Goal: Task Accomplishment & Management: Use online tool/utility

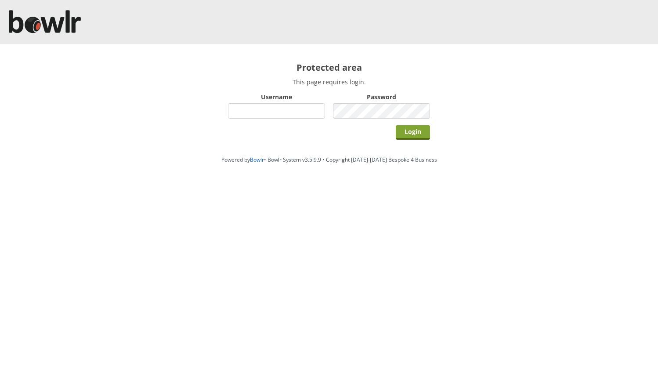
type input "hornseaindoorbowlsclub"
click at [411, 134] on input "Login" at bounding box center [413, 132] width 34 height 15
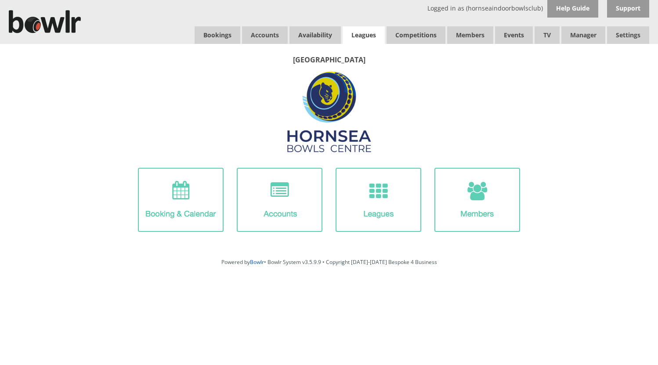
click at [353, 35] on link "Leagues" at bounding box center [364, 35] width 42 height 18
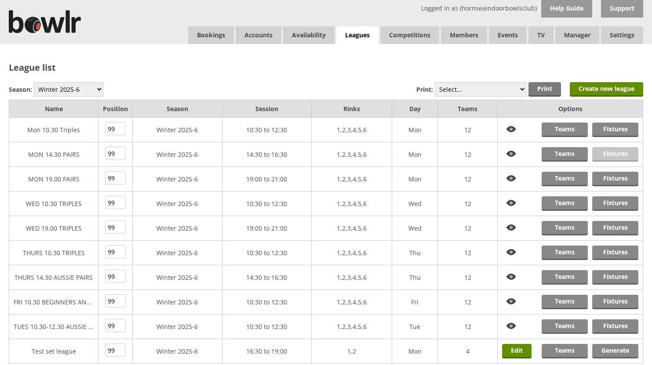
click at [614, 154] on link "Fixtures" at bounding box center [615, 154] width 46 height 15
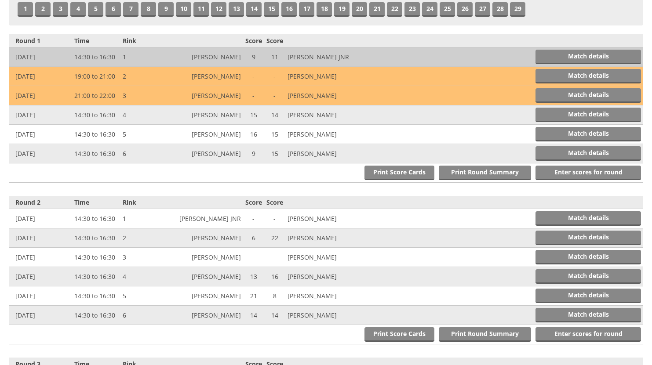
scroll to position [308, 0]
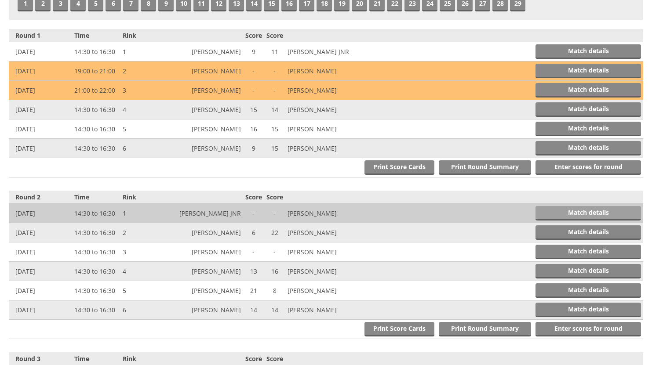
click at [608, 212] on link "Match details" at bounding box center [587, 213] width 105 height 15
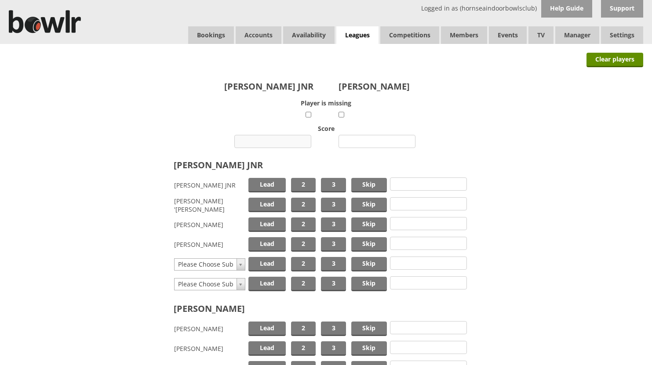
click at [276, 139] on input "number" at bounding box center [272, 141] width 77 height 13
type input "10"
click at [370, 142] on input "number" at bounding box center [376, 141] width 77 height 13
type input "12"
click at [360, 182] on span "Skip" at bounding box center [369, 185] width 36 height 15
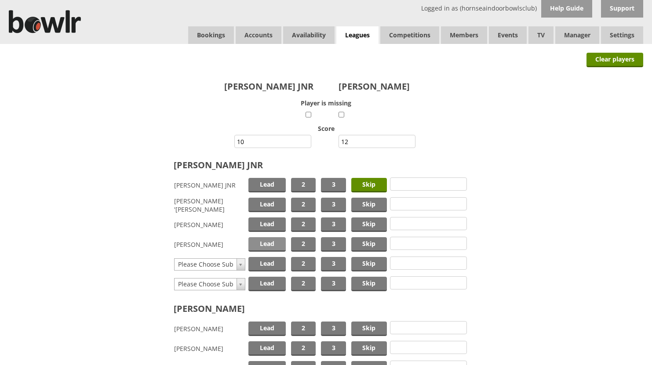
click at [270, 242] on span "Lead" at bounding box center [266, 244] width 37 height 15
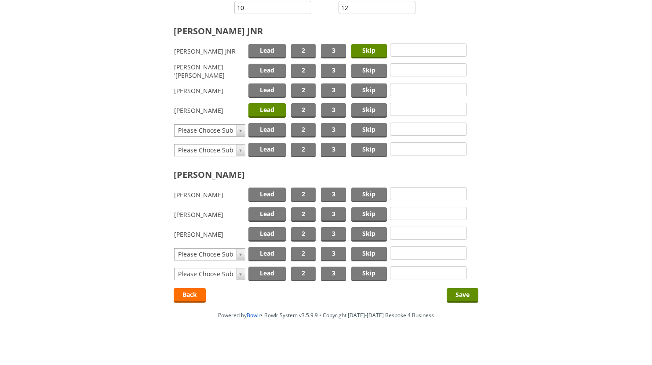
scroll to position [138, 0]
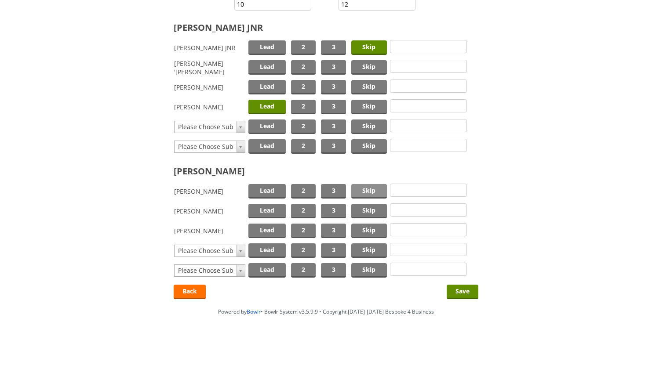
click at [357, 188] on span "Skip" at bounding box center [369, 191] width 36 height 15
click at [265, 227] on span "Lead" at bounding box center [266, 231] width 37 height 15
click at [455, 291] on input "Save" at bounding box center [463, 292] width 32 height 15
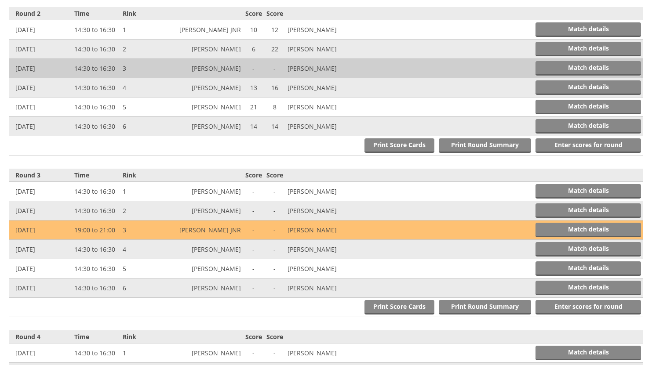
scroll to position [525, 0]
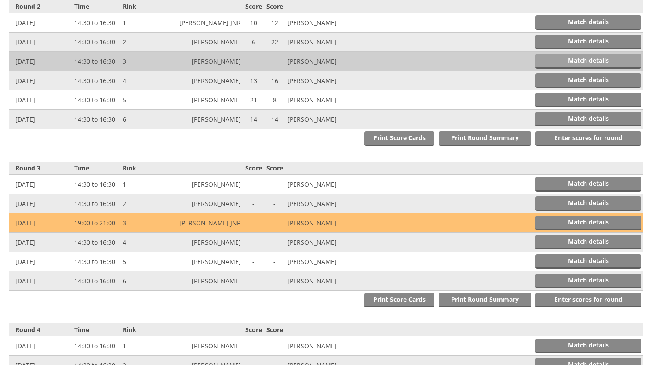
click at [590, 58] on link "Match details" at bounding box center [587, 61] width 105 height 15
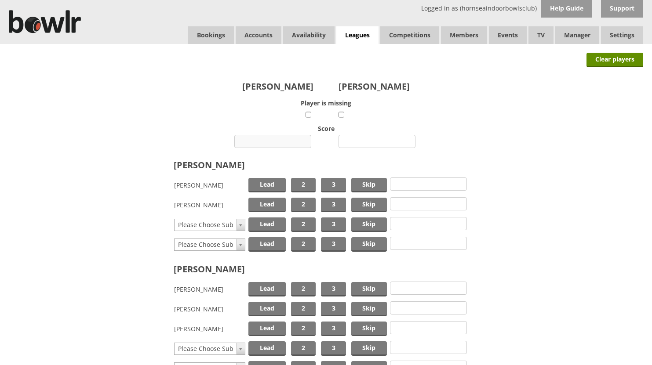
click at [273, 140] on input "number" at bounding box center [272, 141] width 77 height 13
type input "22"
click at [380, 139] on input "number" at bounding box center [376, 141] width 77 height 13
type input "5"
click at [355, 181] on span "Skip" at bounding box center [369, 185] width 36 height 15
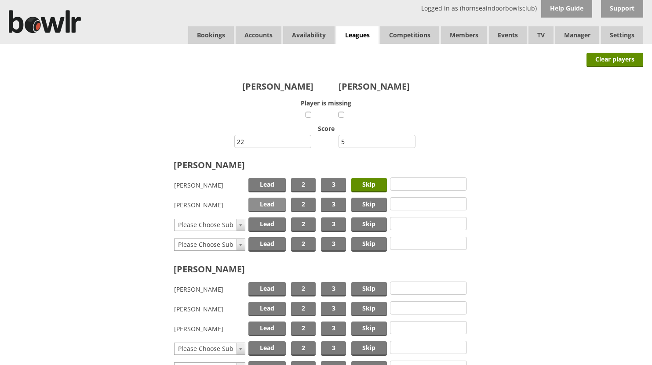
click at [268, 204] on span "Lead" at bounding box center [266, 205] width 37 height 15
click at [364, 286] on span "Skip" at bounding box center [369, 289] width 36 height 15
click at [271, 309] on span "Lead" at bounding box center [266, 309] width 37 height 15
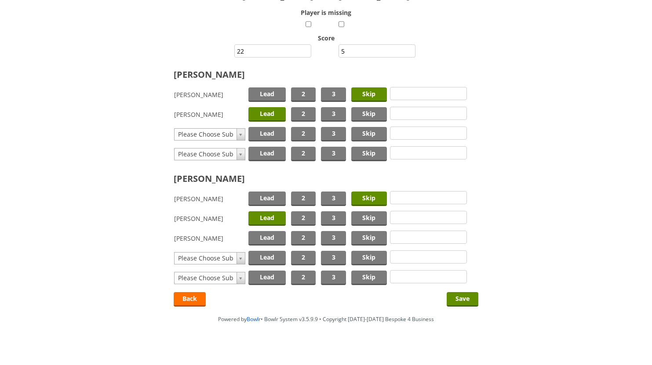
scroll to position [98, 0]
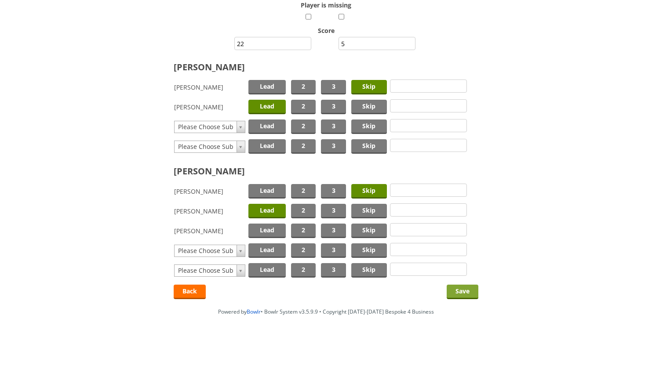
click at [460, 292] on input "Save" at bounding box center [463, 292] width 32 height 15
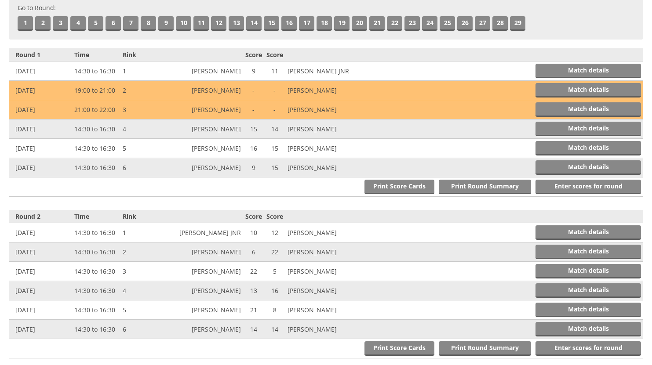
scroll to position [306, 0]
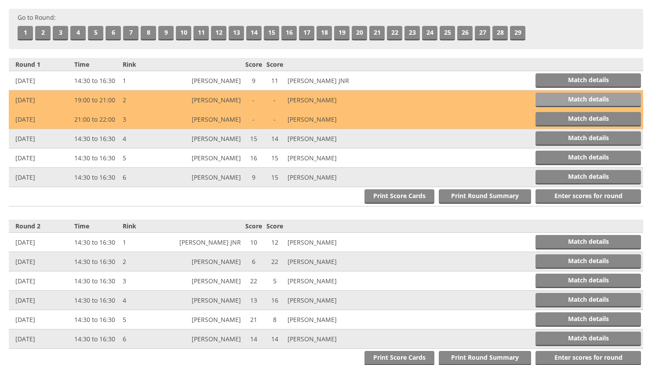
click at [602, 98] on link "Match details" at bounding box center [587, 100] width 105 height 15
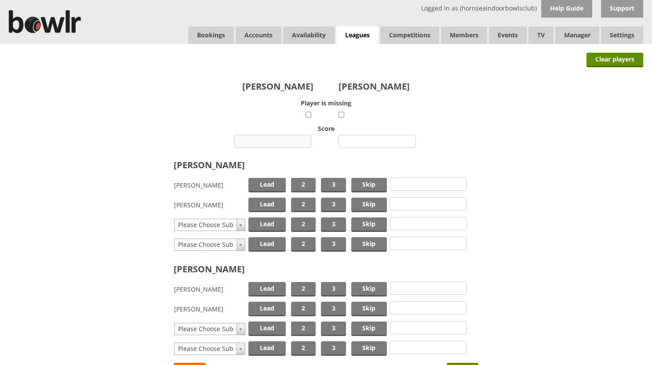
click at [276, 139] on input "number" at bounding box center [272, 141] width 77 height 13
type input "20"
click at [370, 145] on input "number" at bounding box center [376, 141] width 77 height 13
type input "16"
click at [363, 183] on span "Skip" at bounding box center [369, 185] width 36 height 15
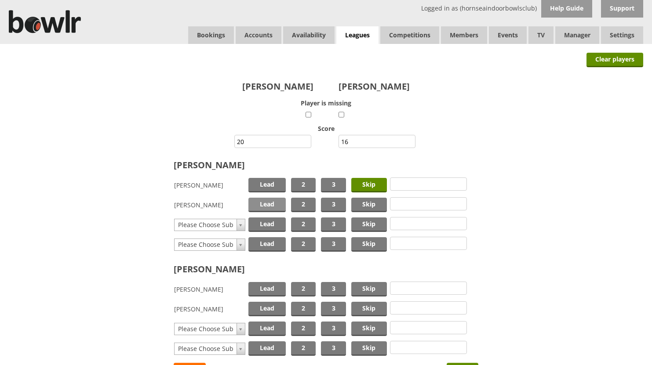
click at [270, 204] on span "Lead" at bounding box center [266, 205] width 37 height 15
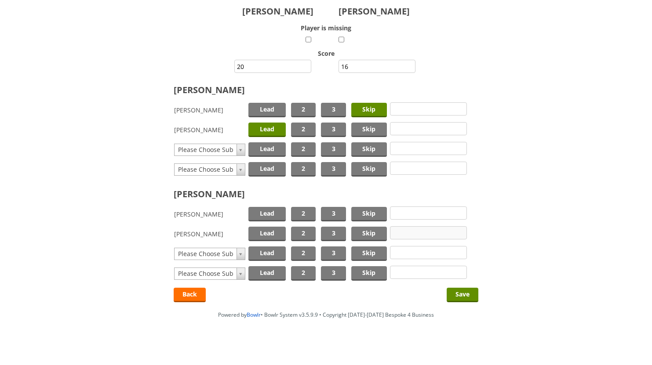
scroll to position [78, 0]
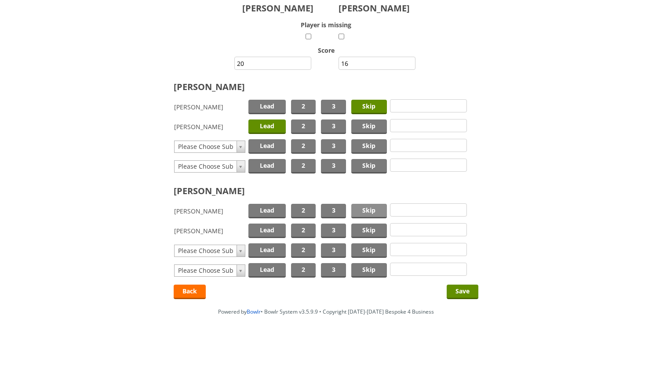
click at [375, 211] on span "Skip" at bounding box center [369, 211] width 36 height 15
click at [272, 228] on span "Lead" at bounding box center [266, 231] width 37 height 15
click at [458, 292] on input "Save" at bounding box center [463, 292] width 32 height 15
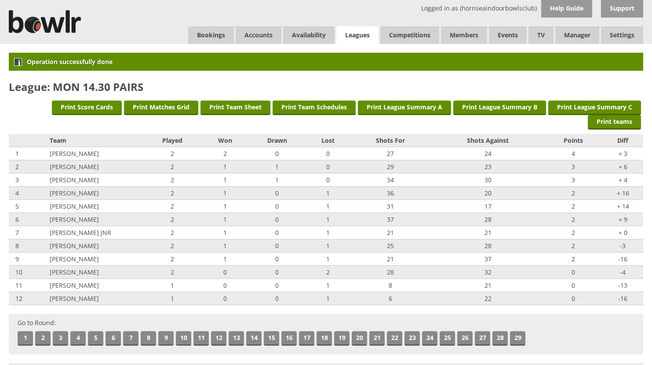
click at [360, 32] on link "Leagues" at bounding box center [357, 35] width 42 height 18
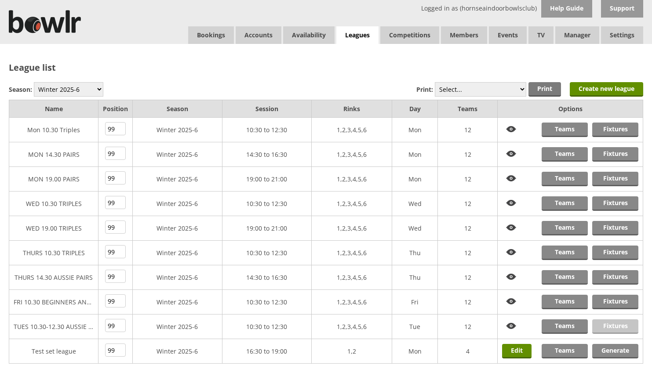
click at [615, 327] on link "Fixtures" at bounding box center [615, 327] width 46 height 15
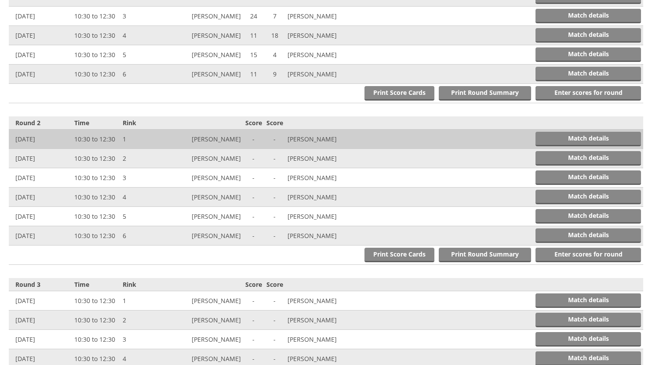
scroll to position [396, 0]
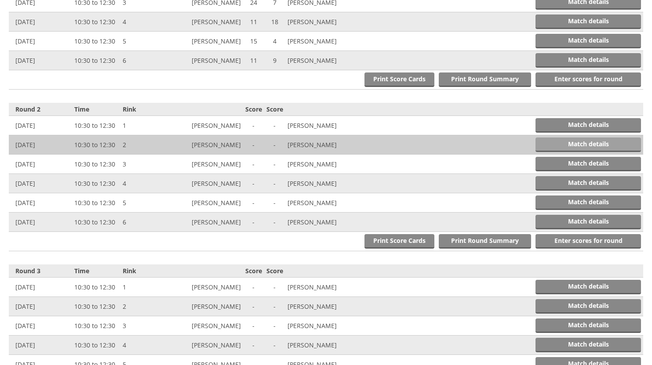
click at [586, 143] on link "Match details" at bounding box center [587, 145] width 105 height 15
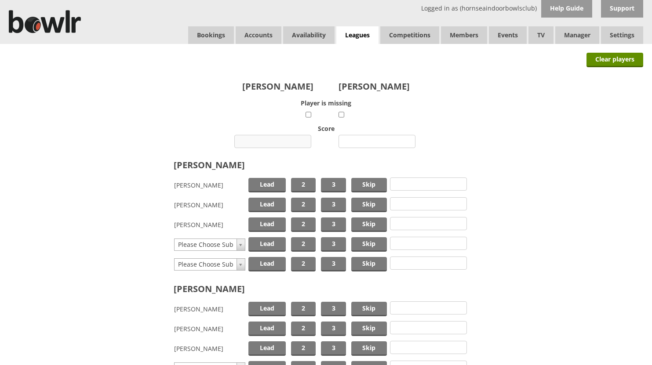
click at [289, 139] on input "number" at bounding box center [272, 141] width 77 height 13
type input "9"
click at [368, 138] on input "number" at bounding box center [376, 141] width 77 height 13
type input "17"
click at [367, 182] on span "Skip" at bounding box center [369, 185] width 36 height 15
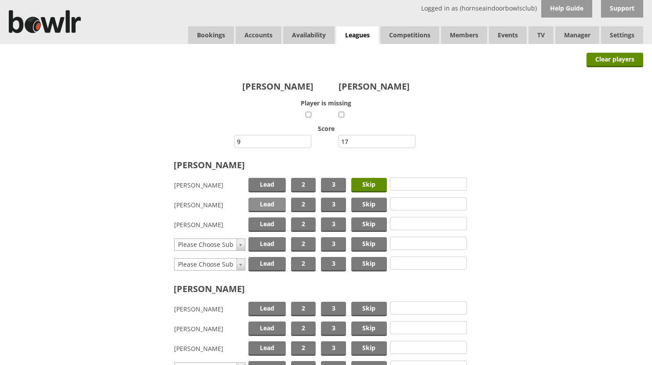
click at [268, 205] on span "Lead" at bounding box center [266, 205] width 37 height 15
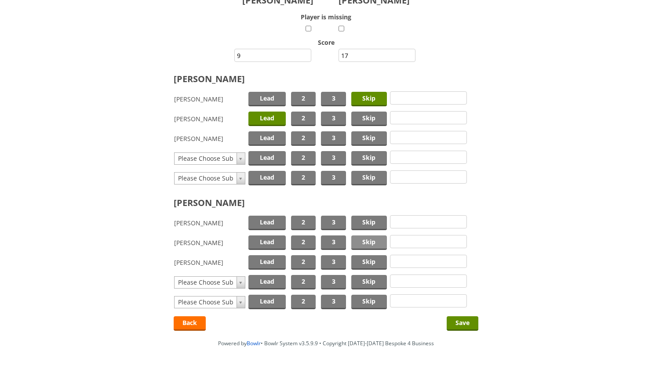
scroll to position [118, 0]
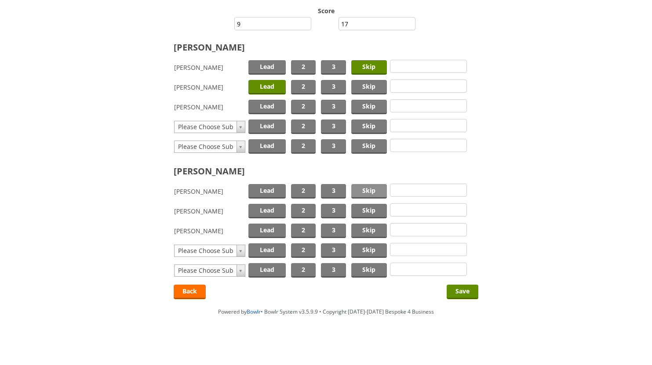
click at [371, 193] on span "Skip" at bounding box center [369, 191] width 36 height 15
click at [262, 206] on span "Lead" at bounding box center [266, 211] width 37 height 15
click at [462, 288] on input "Save" at bounding box center [463, 292] width 32 height 15
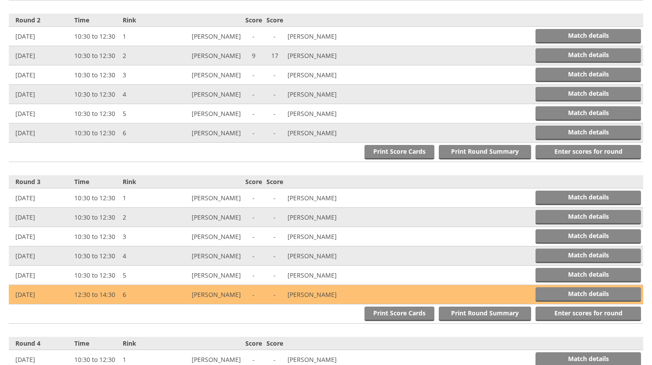
scroll to position [525, 0]
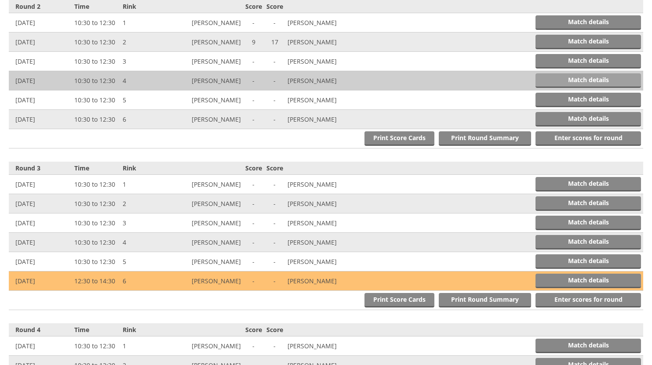
click at [570, 80] on link "Match details" at bounding box center [587, 80] width 105 height 15
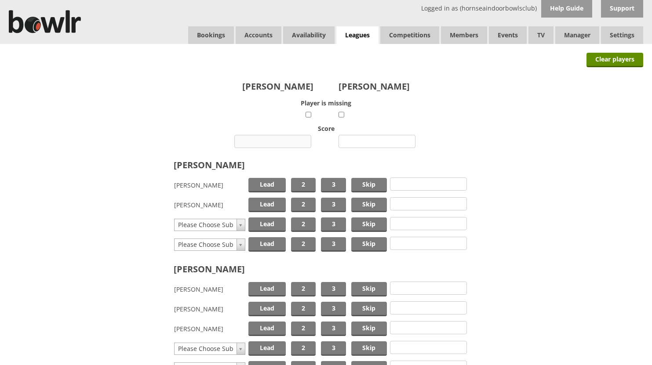
click at [281, 141] on input "number" at bounding box center [272, 141] width 77 height 13
type input "3"
click at [367, 142] on input "number" at bounding box center [376, 141] width 77 height 13
type input "36"
click at [364, 186] on span "Skip" at bounding box center [369, 185] width 36 height 15
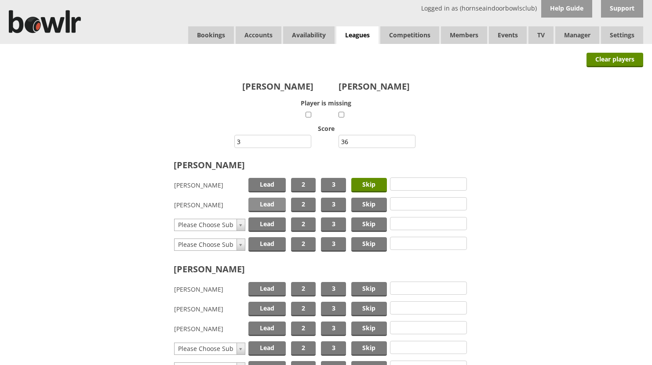
click at [272, 204] on span "Lead" at bounding box center [266, 205] width 37 height 15
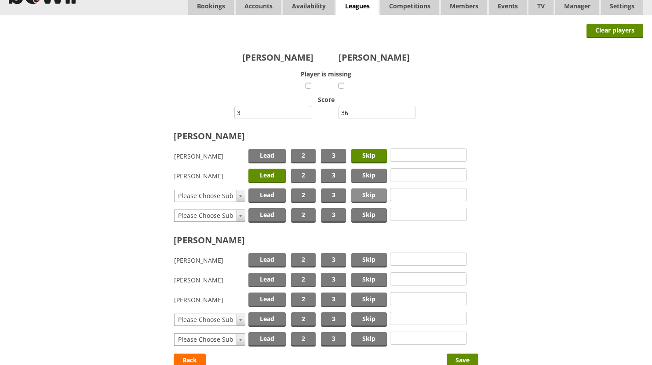
scroll to position [88, 0]
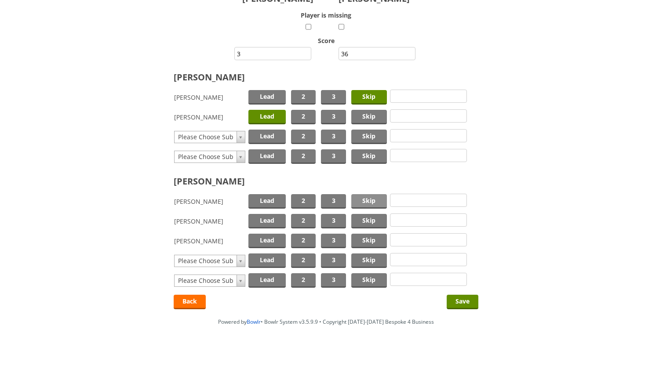
click at [366, 202] on span "Skip" at bounding box center [369, 201] width 36 height 15
click at [271, 221] on span "Lead" at bounding box center [266, 221] width 37 height 15
click at [467, 300] on input "Save" at bounding box center [463, 302] width 32 height 15
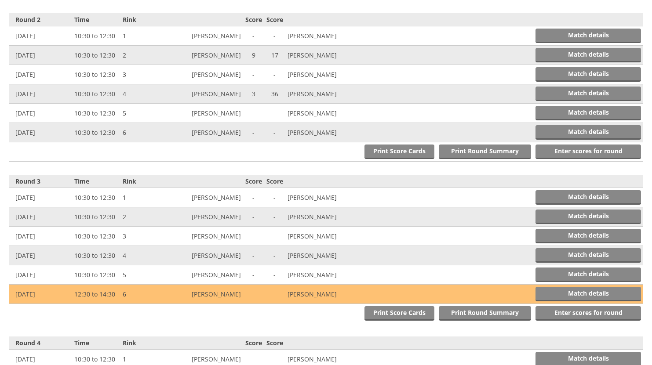
scroll to position [525, 0]
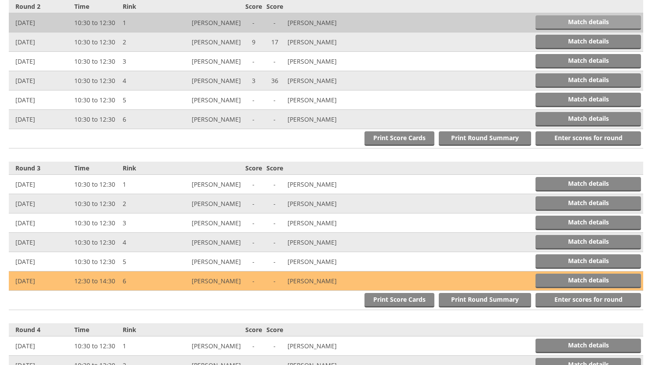
click at [580, 20] on link "Match details" at bounding box center [587, 22] width 105 height 15
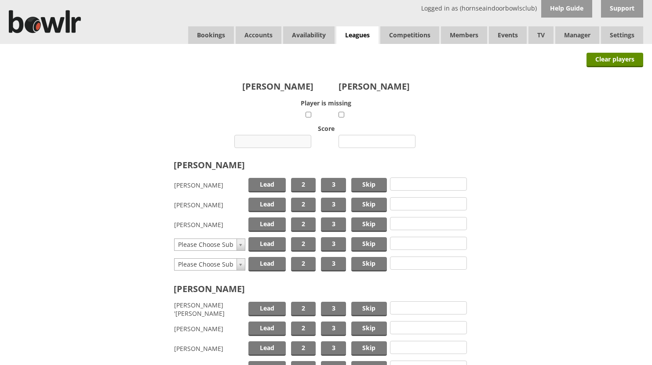
click at [279, 141] on input "number" at bounding box center [272, 141] width 77 height 13
type input "18"
click at [368, 139] on input "number" at bounding box center [376, 141] width 77 height 13
type input "11"
click at [369, 181] on span "Skip" at bounding box center [369, 185] width 36 height 15
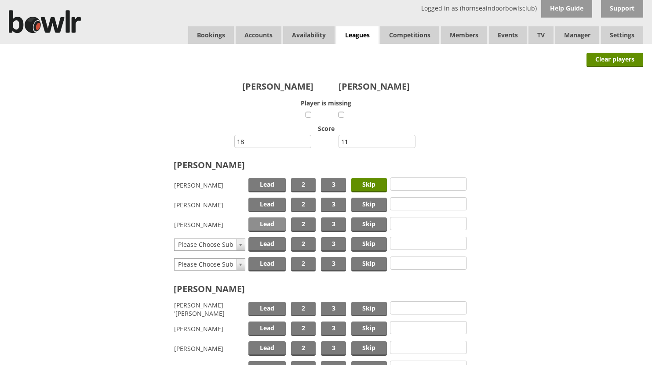
click at [273, 222] on span "Lead" at bounding box center [266, 225] width 37 height 15
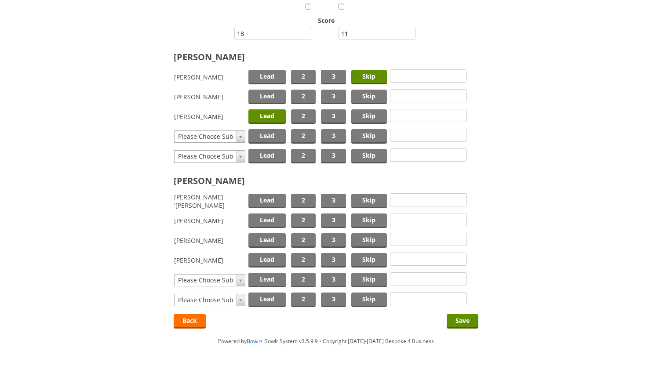
scroll to position [132, 0]
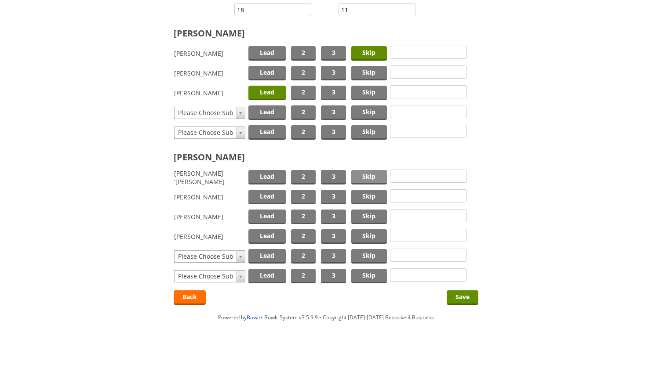
click at [364, 174] on span "Skip" at bounding box center [369, 177] width 36 height 15
click at [266, 193] on span "Lead" at bounding box center [266, 197] width 37 height 15
click at [458, 295] on input "Save" at bounding box center [463, 298] width 32 height 15
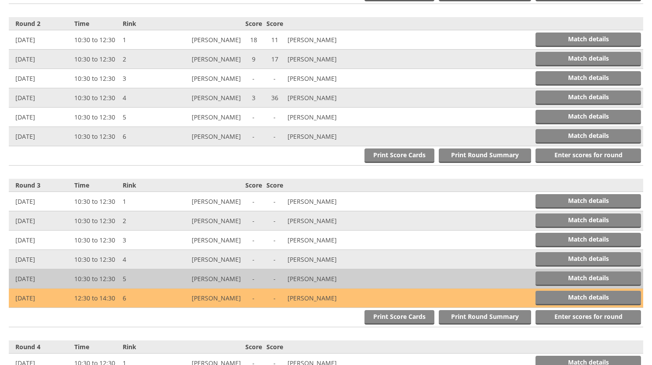
scroll to position [525, 0]
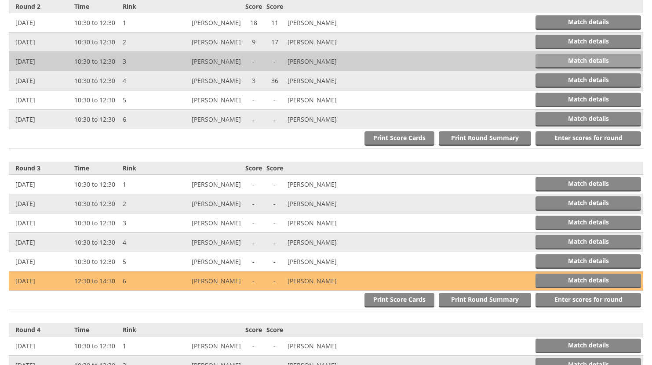
click at [576, 60] on link "Match details" at bounding box center [587, 61] width 105 height 15
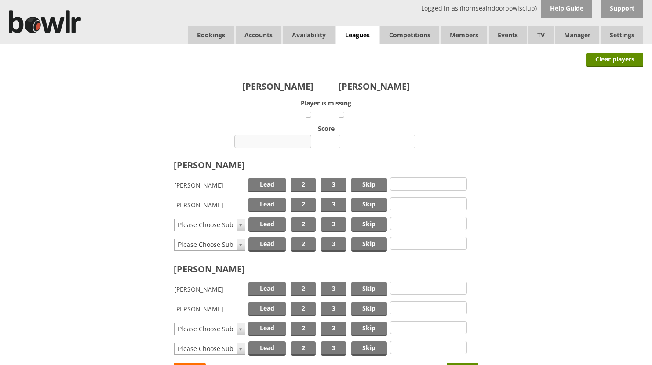
click at [270, 142] on input "number" at bounding box center [272, 141] width 77 height 13
type input "14"
click at [362, 142] on input "number" at bounding box center [376, 141] width 77 height 13
type input "15"
click at [361, 182] on span "Skip" at bounding box center [369, 185] width 36 height 15
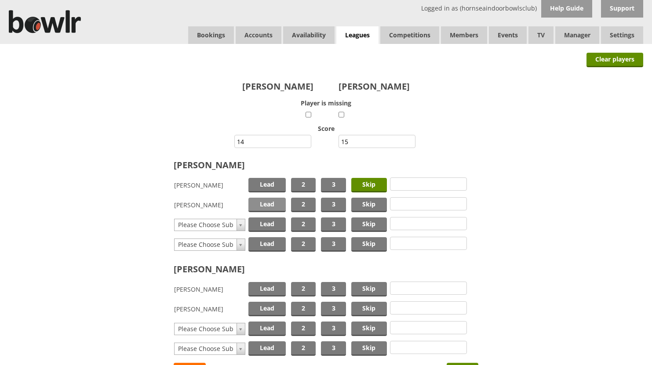
click at [260, 205] on span "Lead" at bounding box center [266, 205] width 37 height 15
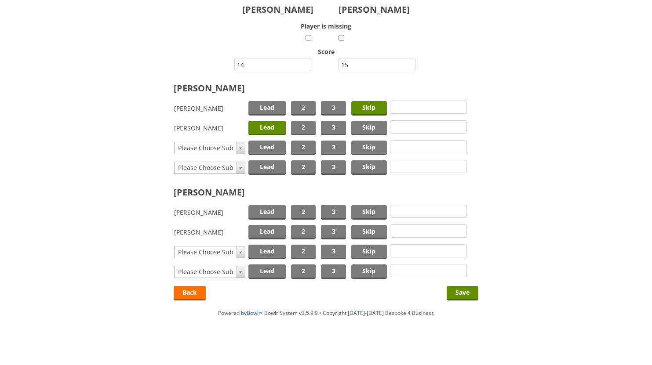
scroll to position [78, 0]
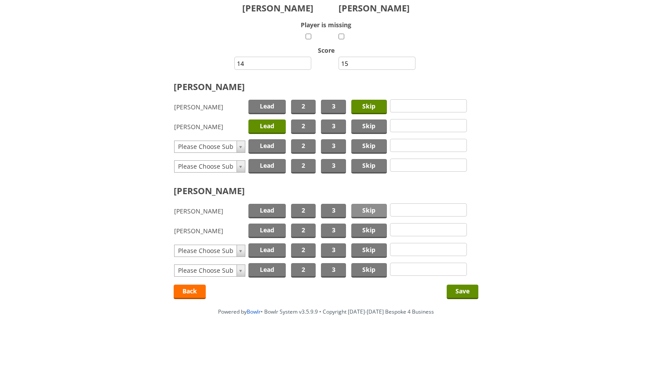
click at [372, 210] on span "Skip" at bounding box center [369, 211] width 36 height 15
click at [273, 227] on span "Lead" at bounding box center [266, 231] width 37 height 15
click at [461, 289] on input "Save" at bounding box center [463, 292] width 32 height 15
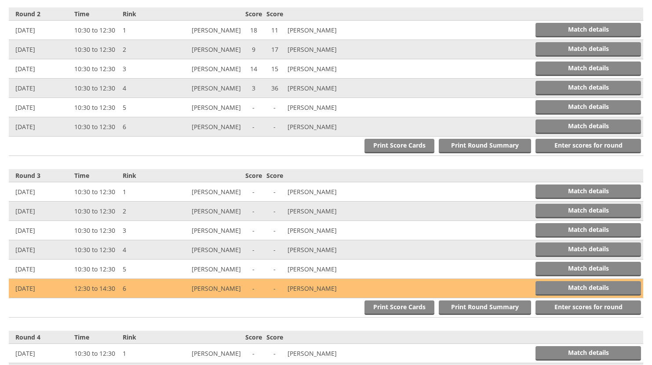
scroll to position [525, 0]
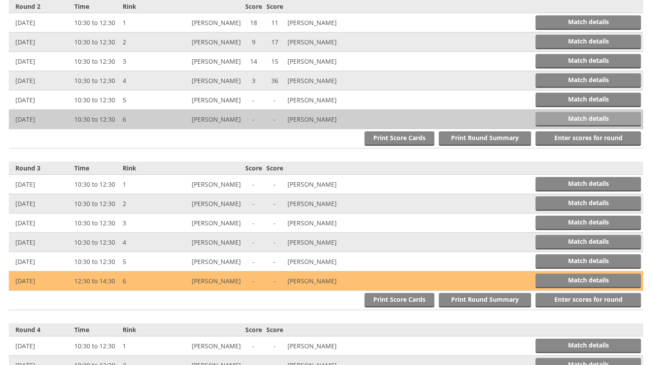
click at [567, 120] on link "Match details" at bounding box center [587, 119] width 105 height 15
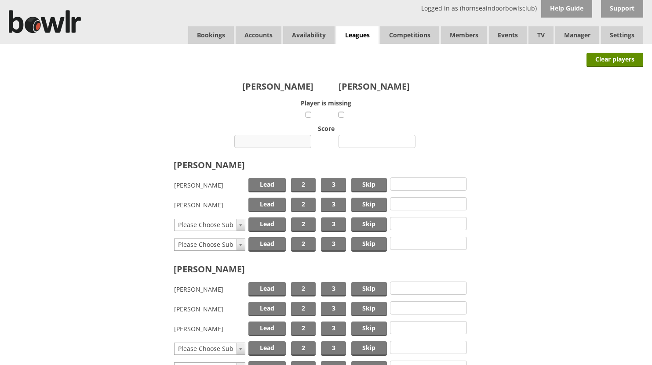
click at [276, 139] on input "number" at bounding box center [272, 141] width 77 height 13
type input "8"
click at [374, 142] on input "number" at bounding box center [376, 141] width 77 height 13
type input "8"
click at [364, 204] on span "Skip" at bounding box center [369, 205] width 36 height 15
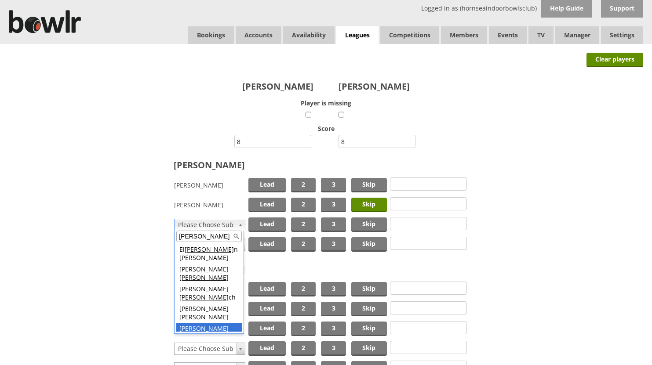
type input "lee"
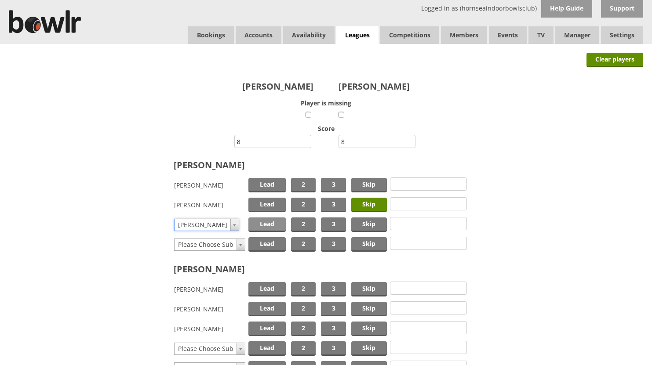
click at [269, 220] on span "Lead" at bounding box center [266, 225] width 37 height 15
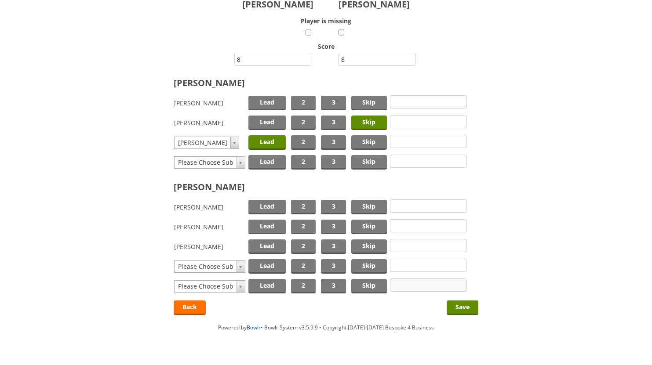
scroll to position [88, 0]
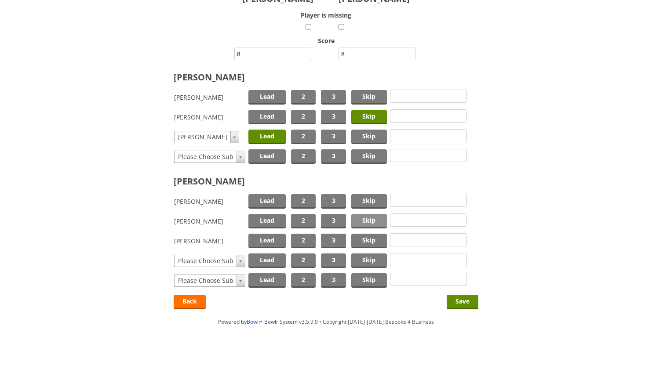
click at [361, 221] on span "Skip" at bounding box center [369, 221] width 36 height 15
click at [264, 241] on span "Lead" at bounding box center [266, 241] width 37 height 15
click at [461, 302] on input "Save" at bounding box center [463, 302] width 32 height 15
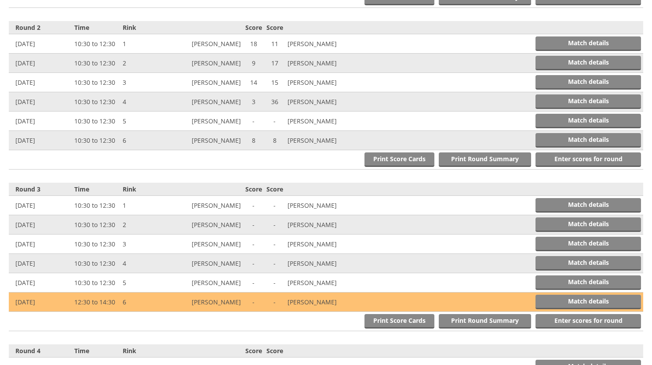
scroll to position [525, 0]
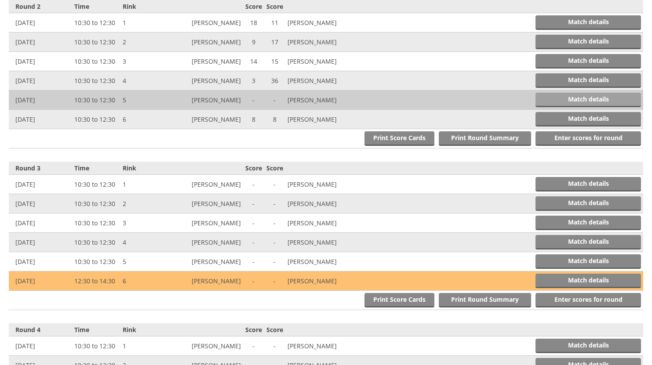
click at [574, 100] on link "Match details" at bounding box center [587, 100] width 105 height 15
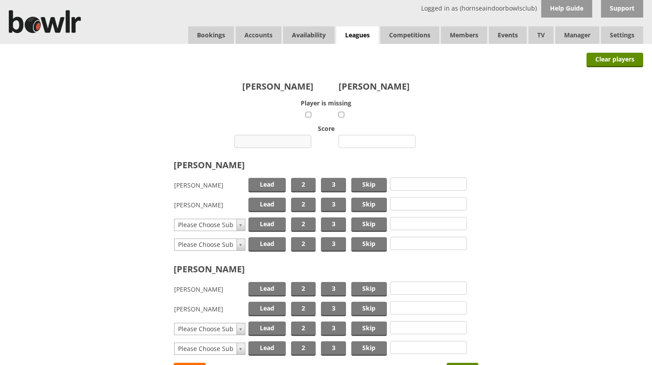
click at [285, 140] on input "number" at bounding box center [272, 141] width 77 height 13
type input "8"
click at [370, 142] on input "number" at bounding box center [376, 141] width 77 height 13
type input "21"
click at [356, 181] on span "Skip" at bounding box center [369, 185] width 36 height 15
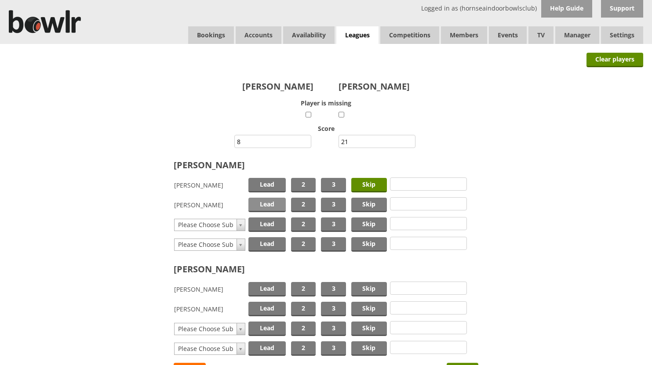
click at [259, 204] on span "Lead" at bounding box center [266, 205] width 37 height 15
click at [365, 287] on span "Skip" at bounding box center [369, 289] width 36 height 15
click at [272, 306] on span "Lead" at bounding box center [266, 309] width 37 height 15
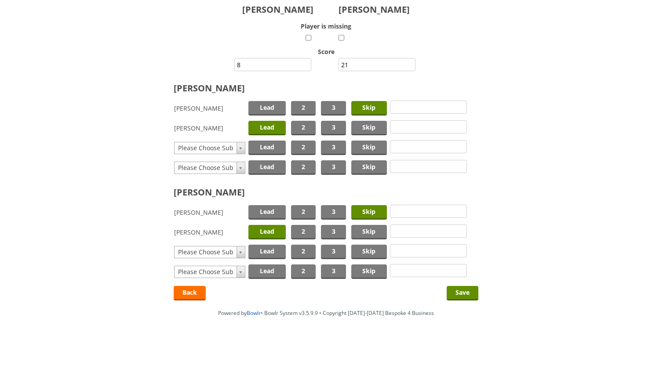
scroll to position [78, 0]
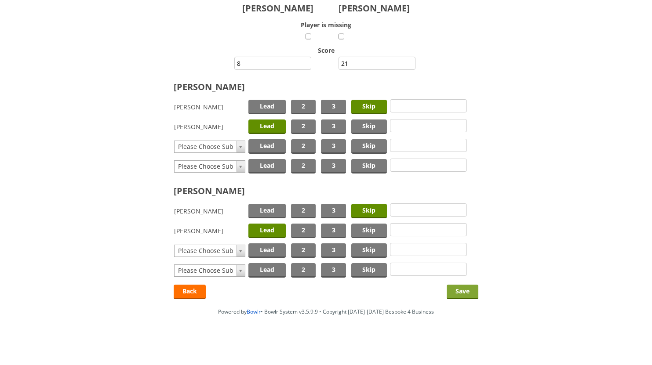
click at [456, 291] on input "Save" at bounding box center [463, 292] width 32 height 15
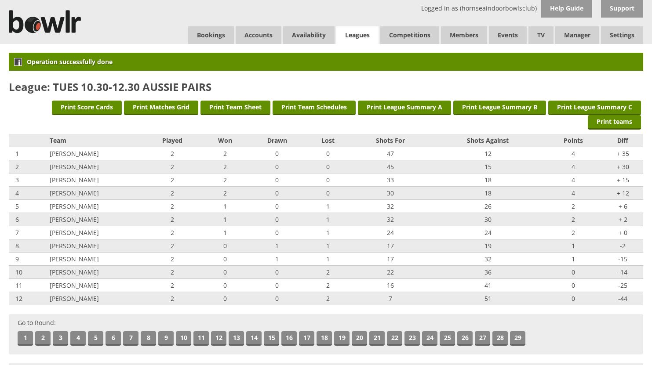
click at [348, 32] on link "Leagues" at bounding box center [357, 35] width 42 height 18
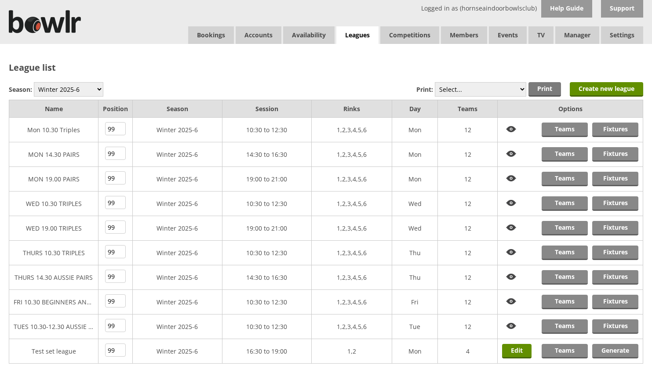
drag, startPoint x: 381, startPoint y: 103, endPoint x: 604, endPoint y: 65, distance: 226.2
click at [604, 65] on h2 "League list" at bounding box center [326, 68] width 634 height 12
click at [618, 202] on link "Fixtures" at bounding box center [615, 203] width 46 height 15
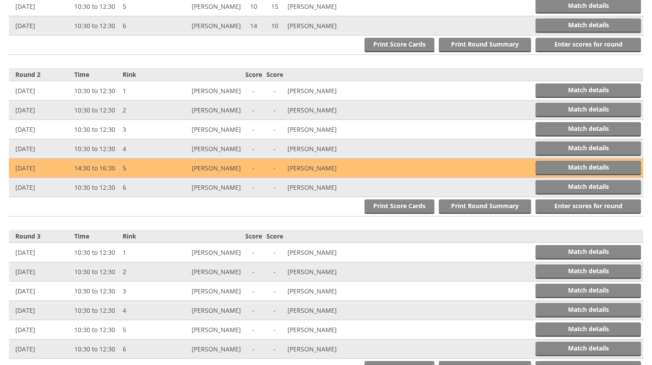
scroll to position [440, 0]
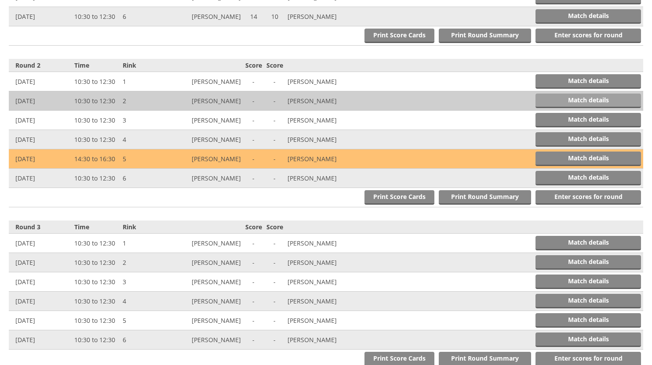
click at [567, 96] on link "Match details" at bounding box center [587, 101] width 105 height 15
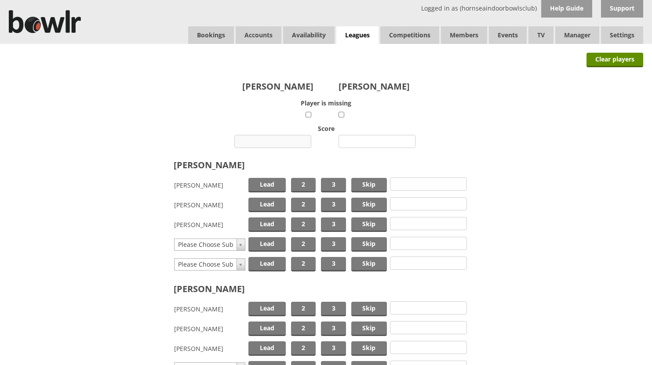
click at [270, 138] on input "number" at bounding box center [272, 141] width 77 height 13
type input "19"
click at [382, 142] on input "number" at bounding box center [376, 141] width 77 height 13
type input "17"
click at [364, 181] on span "Skip" at bounding box center [369, 185] width 36 height 15
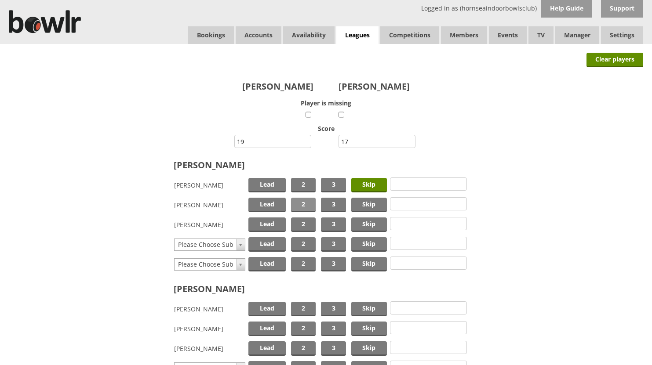
click at [298, 201] on span "2" at bounding box center [303, 205] width 25 height 15
click at [272, 220] on span "Lead" at bounding box center [266, 225] width 37 height 15
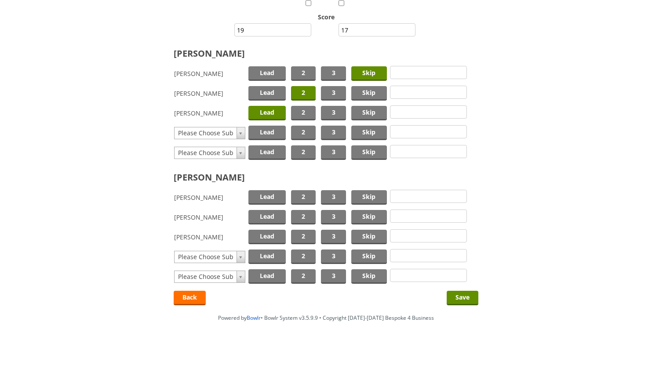
scroll to position [118, 0]
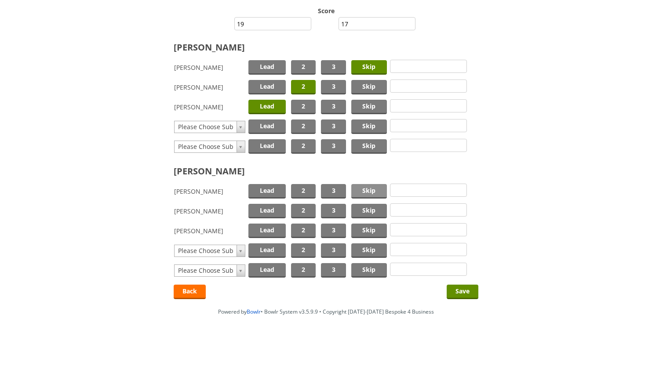
click at [364, 191] on span "Skip" at bounding box center [369, 191] width 36 height 15
click at [300, 209] on span "2" at bounding box center [303, 211] width 25 height 15
click at [270, 229] on span "Lead" at bounding box center [266, 231] width 37 height 15
click at [457, 290] on input "Save" at bounding box center [463, 292] width 32 height 15
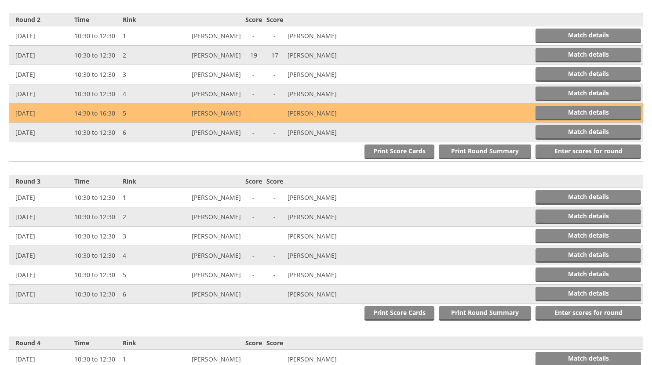
scroll to position [525, 0]
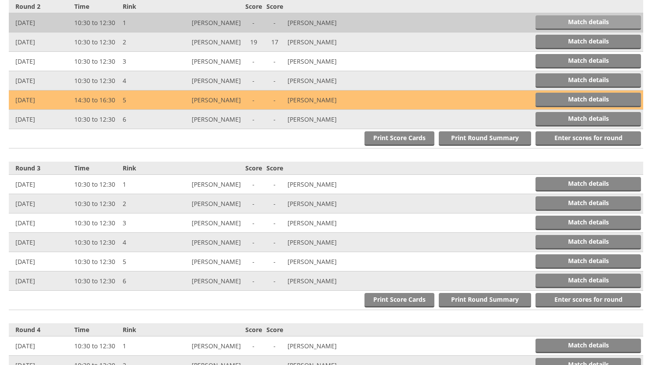
click at [589, 20] on link "Match details" at bounding box center [587, 22] width 105 height 15
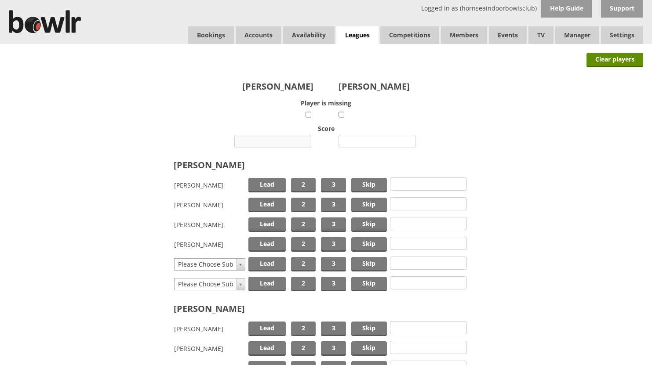
click at [280, 140] on input "number" at bounding box center [272, 141] width 77 height 13
type input "11"
click at [382, 138] on input "number" at bounding box center [376, 141] width 77 height 13
type input "15"
click at [370, 184] on span "Skip" at bounding box center [369, 185] width 36 height 15
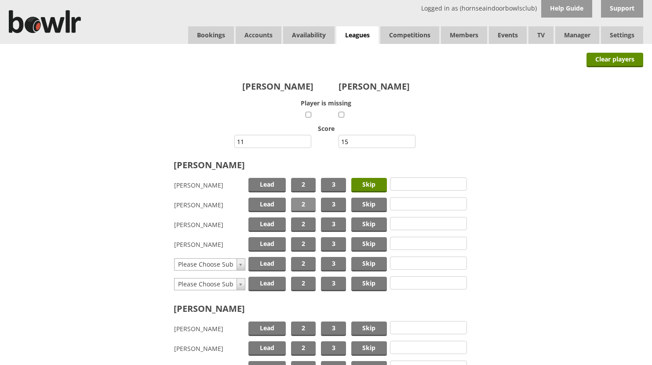
click at [302, 201] on span "2" at bounding box center [303, 205] width 25 height 15
click at [271, 221] on span "Lead" at bounding box center [266, 225] width 37 height 15
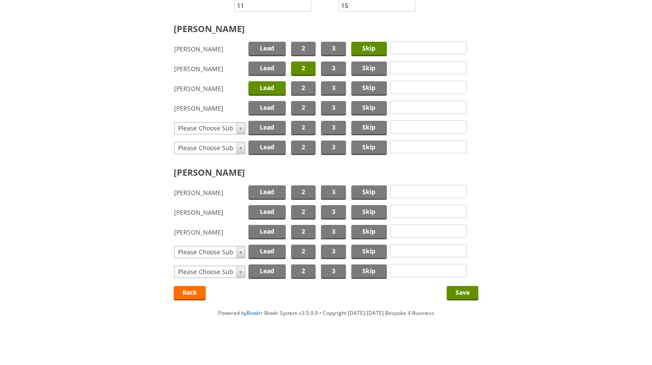
scroll to position [138, 0]
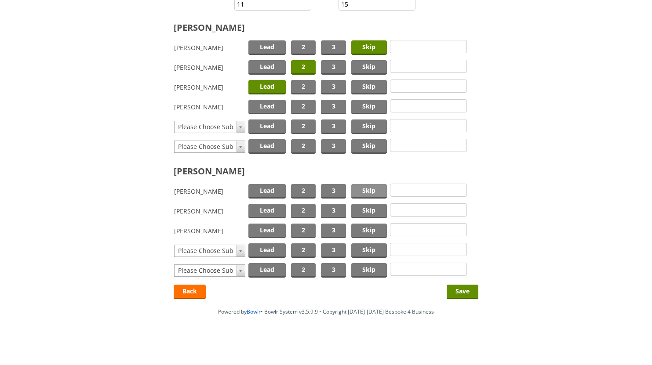
click at [370, 190] on span "Skip" at bounding box center [369, 191] width 36 height 15
click at [300, 210] on span "2" at bounding box center [303, 211] width 25 height 15
click at [267, 230] on span "Lead" at bounding box center [266, 231] width 37 height 15
click at [466, 289] on input "Save" at bounding box center [463, 292] width 32 height 15
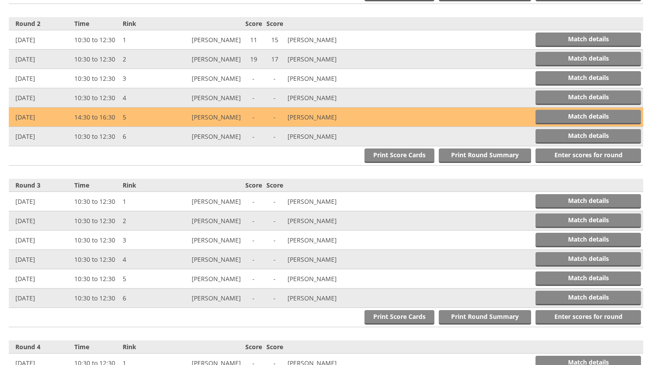
scroll to position [525, 0]
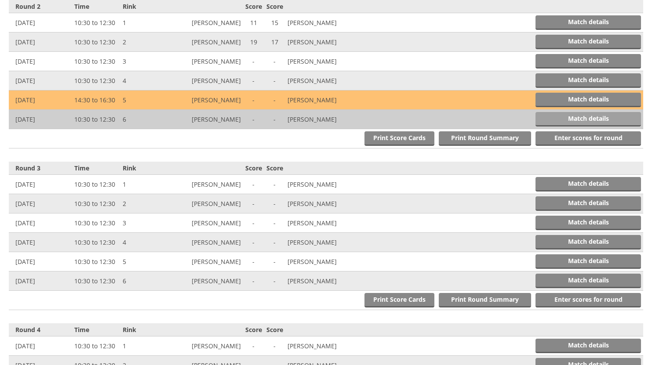
click at [579, 115] on link "Match details" at bounding box center [587, 119] width 105 height 15
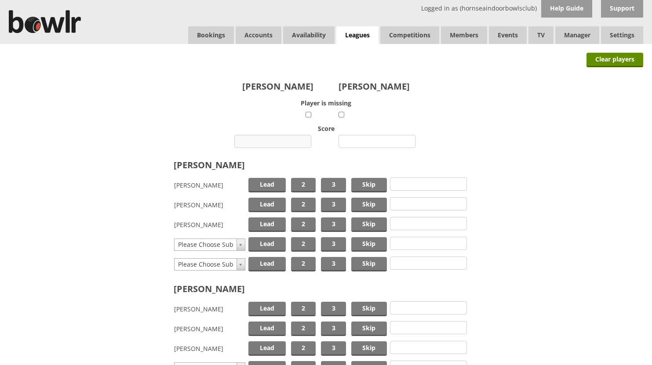
click at [285, 144] on input "number" at bounding box center [272, 141] width 77 height 13
type input "20"
click at [372, 142] on input "number" at bounding box center [376, 141] width 77 height 13
type input "8"
click at [371, 182] on span "Skip" at bounding box center [369, 185] width 36 height 15
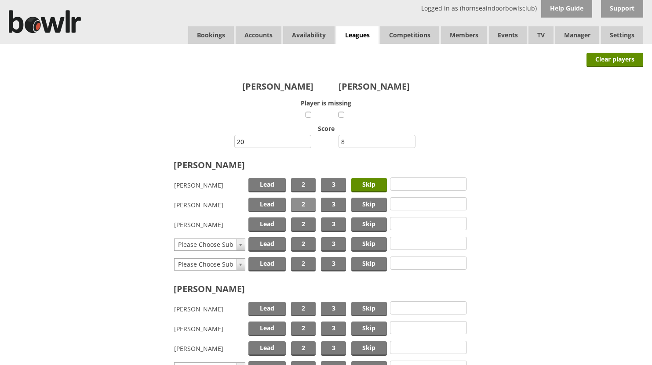
click at [307, 203] on span "2" at bounding box center [303, 205] width 25 height 15
click at [263, 224] on span "Lead" at bounding box center [266, 225] width 37 height 15
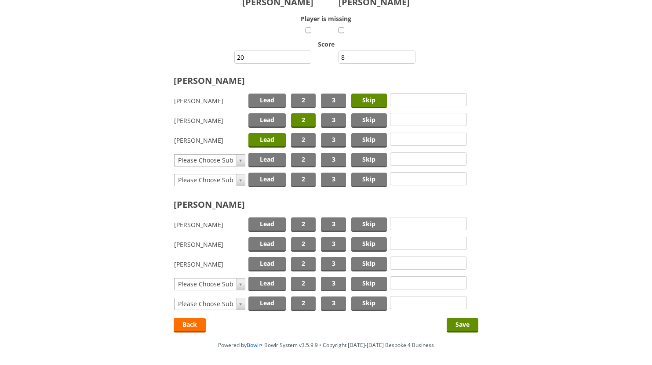
scroll to position [88, 0]
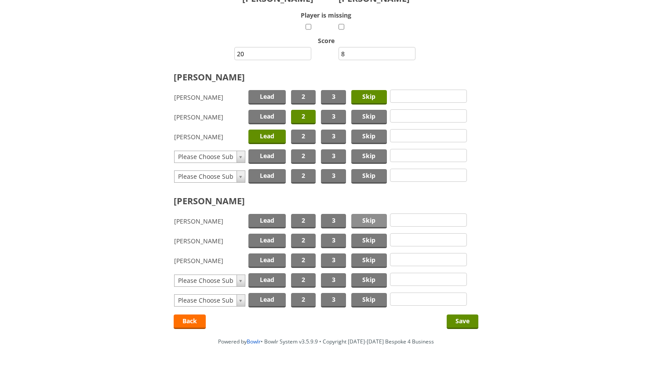
click at [369, 219] on span "Skip" at bounding box center [369, 221] width 36 height 15
click at [266, 262] on span "Lead" at bounding box center [266, 261] width 37 height 15
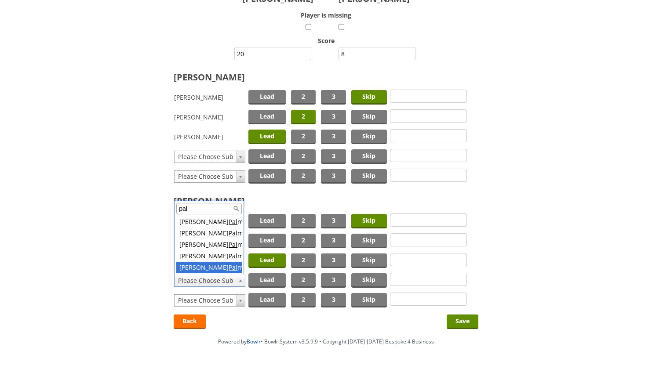
type input "pal"
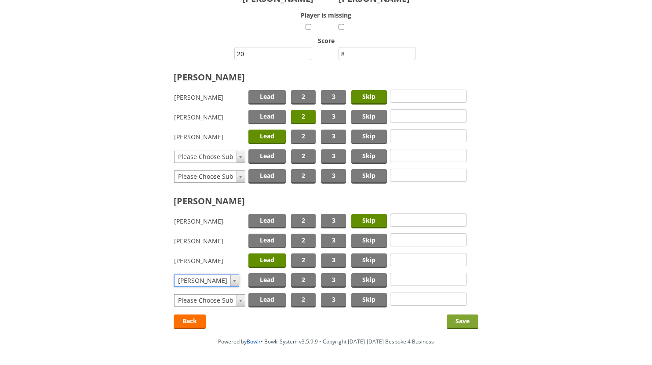
click at [458, 318] on input "Save" at bounding box center [463, 322] width 32 height 15
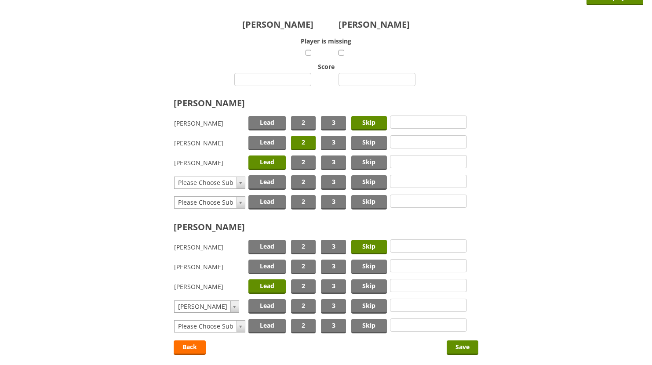
scroll to position [132, 0]
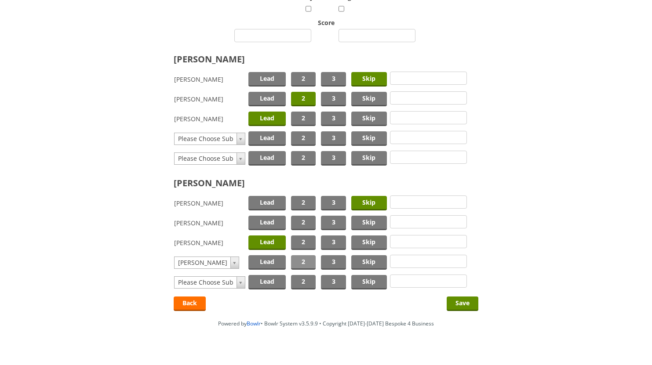
click at [309, 262] on span "2" at bounding box center [303, 262] width 25 height 15
click at [462, 303] on input "Save" at bounding box center [463, 304] width 32 height 15
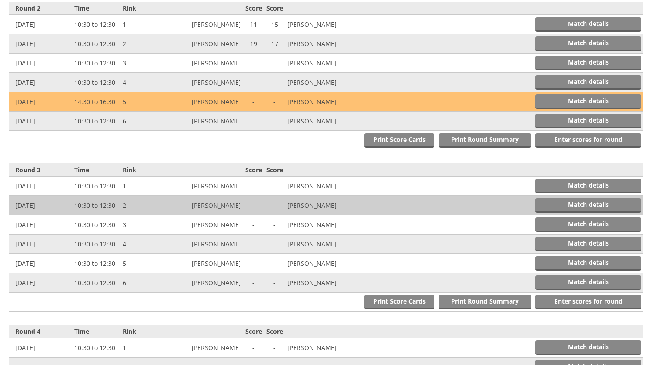
scroll to position [525, 0]
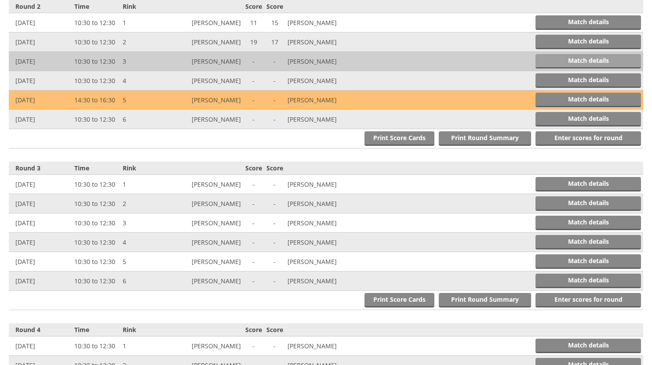
click at [593, 56] on link "Match details" at bounding box center [587, 61] width 105 height 15
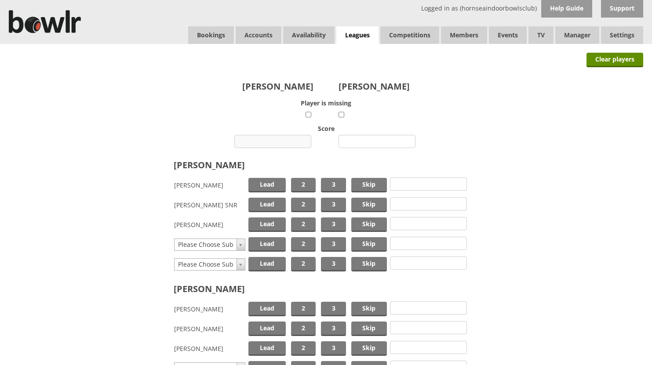
click at [282, 142] on input "number" at bounding box center [272, 141] width 77 height 13
type input "7"
click at [363, 142] on input "number" at bounding box center [376, 141] width 77 height 13
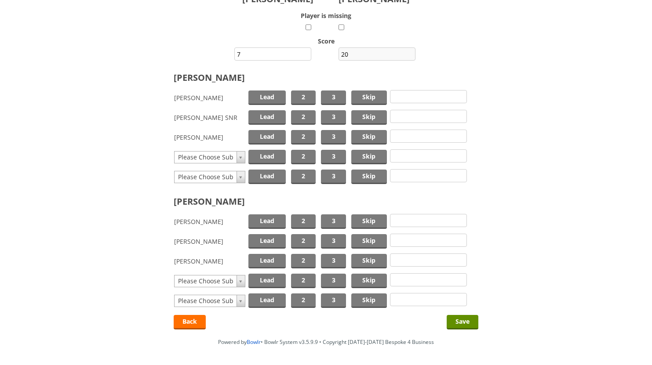
scroll to position [88, 0]
type input "20"
click at [369, 117] on span "Skip" at bounding box center [369, 117] width 36 height 15
click at [312, 98] on span "2" at bounding box center [303, 97] width 25 height 15
click at [267, 134] on span "Lead" at bounding box center [266, 137] width 37 height 15
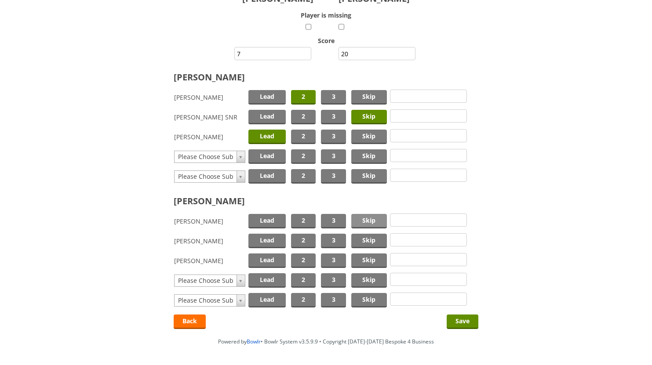
click at [365, 220] on span "Skip" at bounding box center [369, 221] width 36 height 15
click at [306, 239] on span "2" at bounding box center [303, 241] width 25 height 15
click at [273, 258] on span "Lead" at bounding box center [266, 261] width 37 height 15
click at [455, 319] on input "Save" at bounding box center [463, 322] width 32 height 15
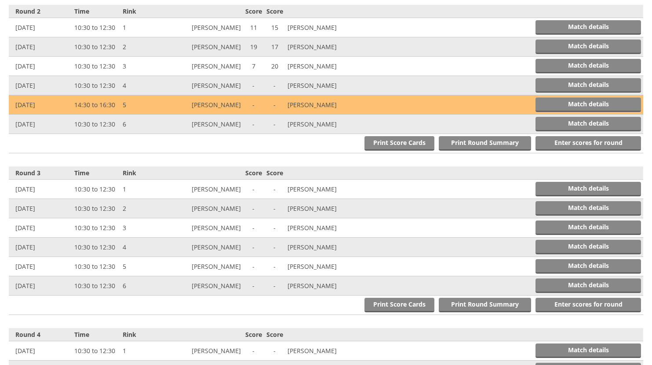
scroll to position [525, 0]
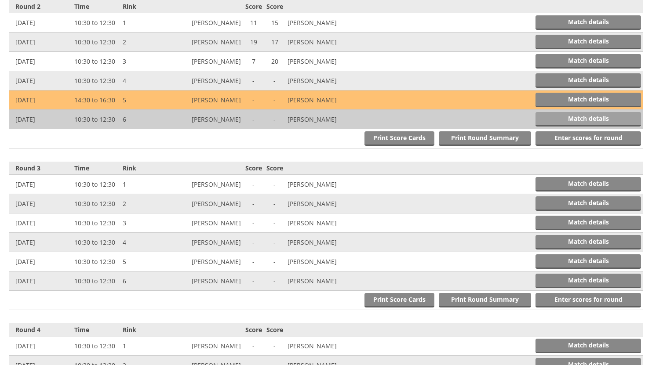
click at [577, 118] on link "Match details" at bounding box center [587, 119] width 105 height 15
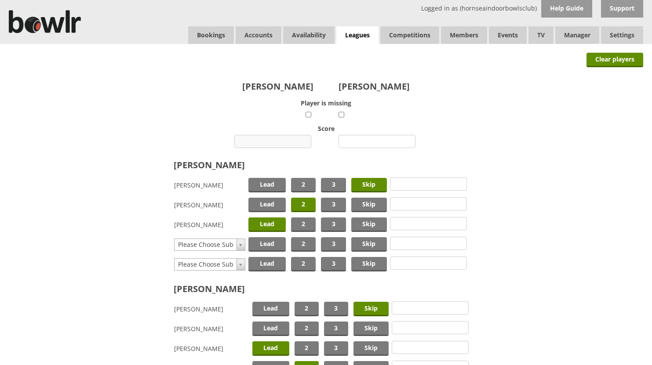
click at [292, 142] on input "number" at bounding box center [272, 141] width 77 height 13
type input "20"
click at [365, 139] on input "number" at bounding box center [376, 141] width 77 height 13
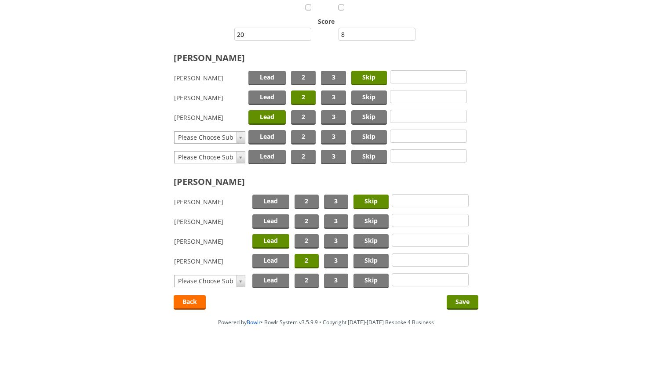
scroll to position [118, 0]
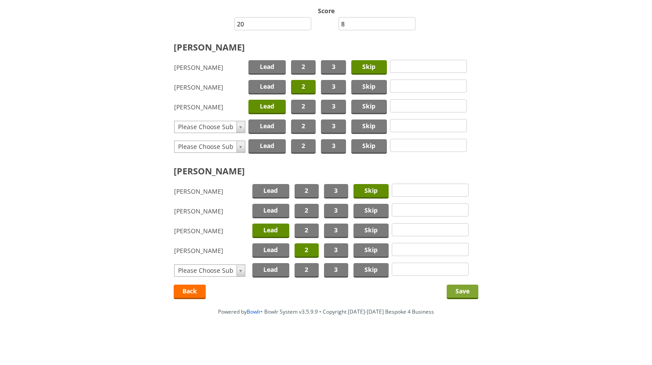
type input "8"
click at [458, 289] on input "Save" at bounding box center [463, 292] width 32 height 15
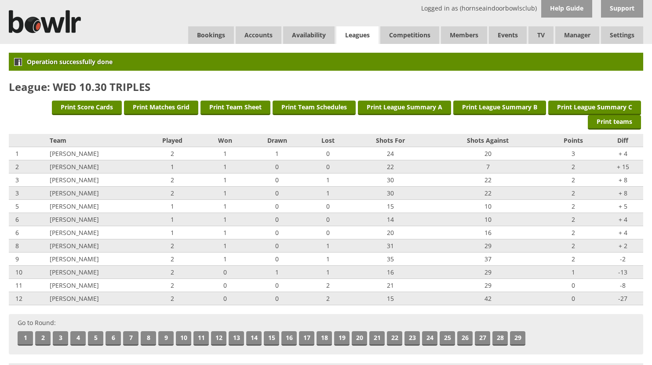
click at [364, 33] on link "Leagues" at bounding box center [357, 35] width 42 height 18
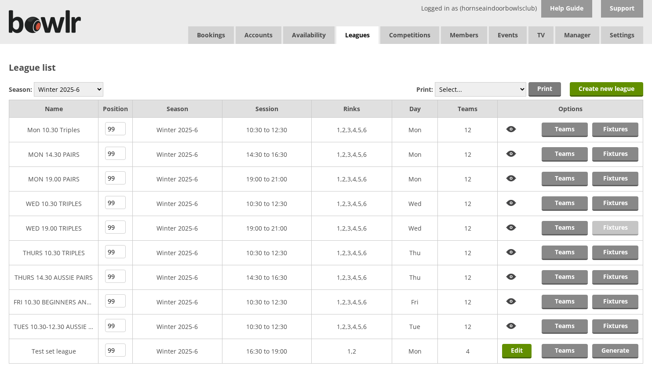
click at [608, 229] on link "Fixtures" at bounding box center [615, 228] width 46 height 15
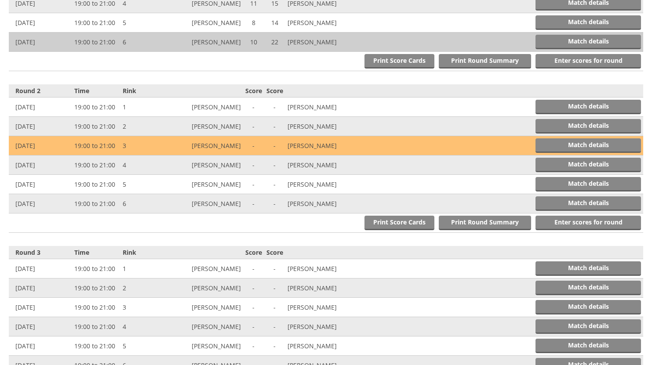
scroll to position [440, 0]
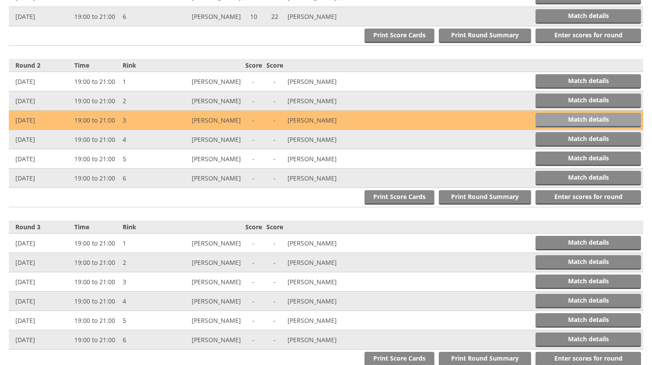
click at [578, 118] on link "Match details" at bounding box center [587, 120] width 105 height 15
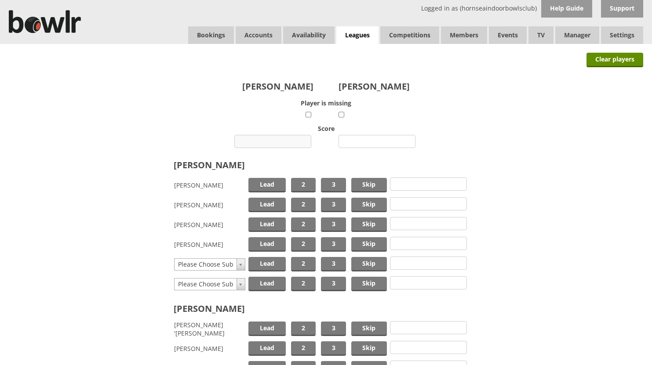
click at [285, 142] on input "number" at bounding box center [272, 141] width 77 height 13
type input "14"
click at [363, 141] on input "number" at bounding box center [376, 141] width 77 height 13
type input "14"
click at [360, 184] on span "Skip" at bounding box center [369, 185] width 36 height 15
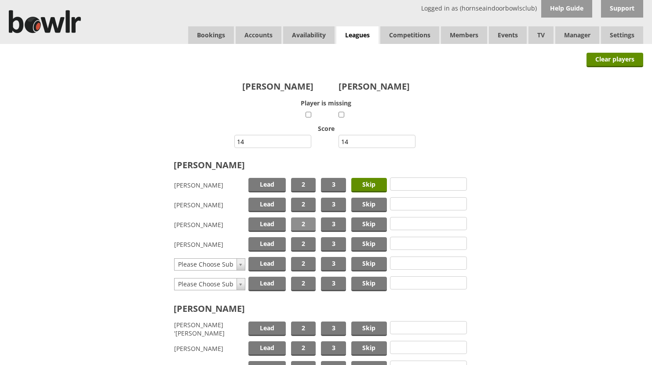
click at [304, 226] on span "2" at bounding box center [303, 225] width 25 height 15
click at [274, 242] on span "Lead" at bounding box center [266, 244] width 37 height 15
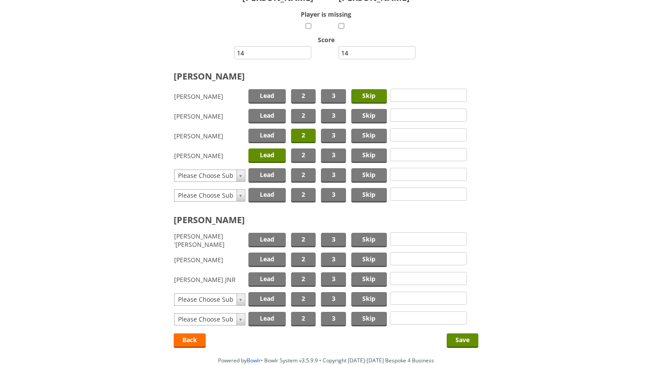
scroll to position [132, 0]
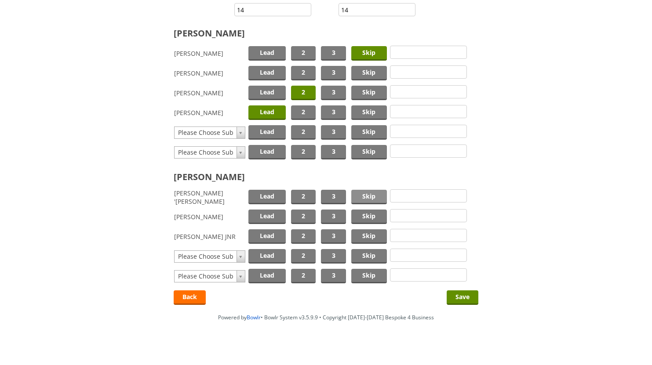
click at [365, 197] on span "Skip" at bounding box center [369, 197] width 36 height 15
click at [298, 211] on span "2" at bounding box center [303, 217] width 25 height 15
click at [266, 236] on span "Lead" at bounding box center [266, 236] width 37 height 15
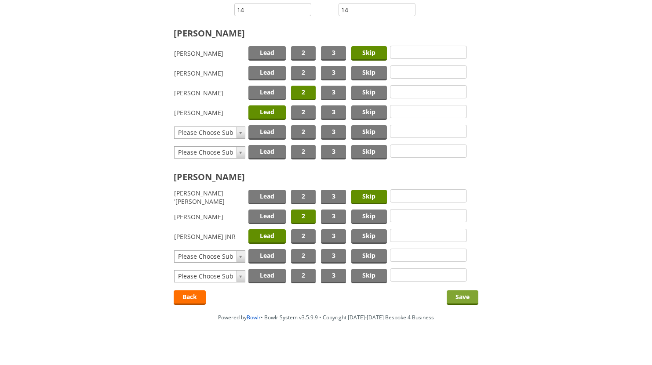
click at [463, 298] on input "Save" at bounding box center [463, 298] width 32 height 15
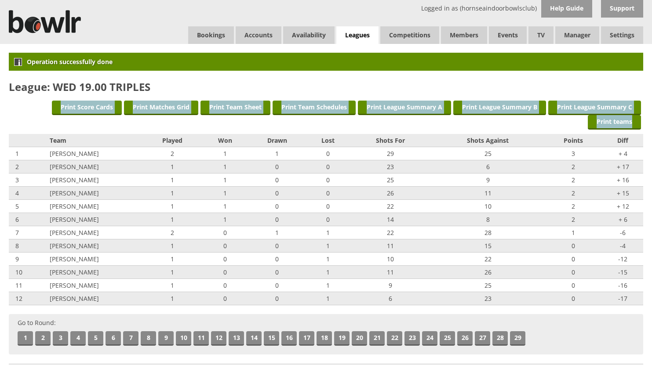
drag, startPoint x: 521, startPoint y: 122, endPoint x: 589, endPoint y: 67, distance: 86.8
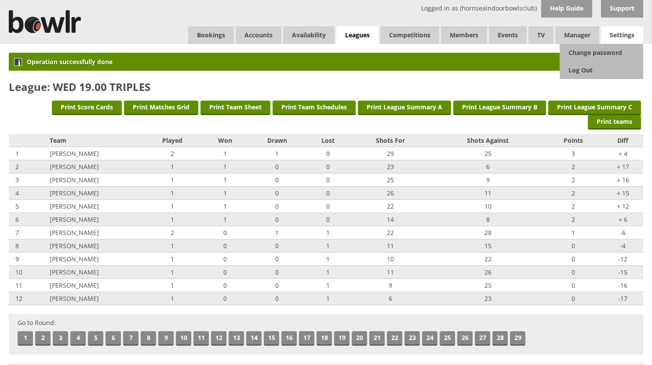
click at [614, 36] on span "Settings" at bounding box center [622, 35] width 42 height 18
click at [589, 68] on link "Log Out" at bounding box center [602, 71] width 84 height 18
